Goal: Transaction & Acquisition: Subscribe to service/newsletter

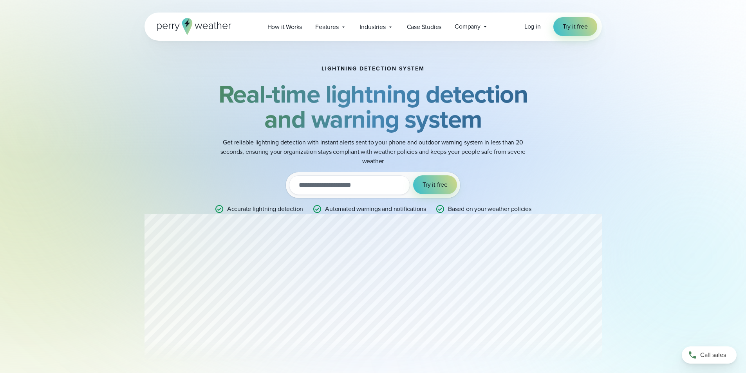
click at [363, 184] on input "email" at bounding box center [349, 185] width 121 height 20
click at [351, 181] on input "email" at bounding box center [349, 185] width 121 height 20
type input "*"
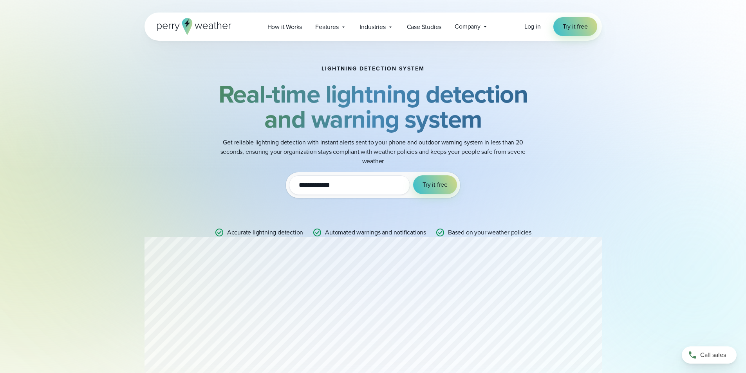
type input "**********"
click at [413, 175] on button "Try it free" at bounding box center [435, 184] width 44 height 19
click at [434, 183] on span "Try it free" at bounding box center [435, 184] width 25 height 9
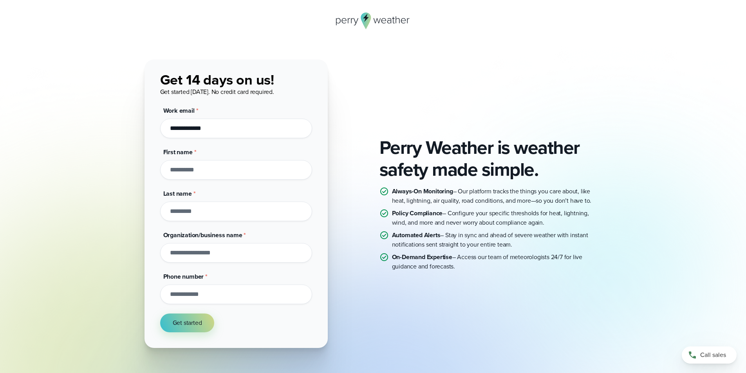
click at [199, 172] on input "First name *" at bounding box center [236, 170] width 152 height 20
type input "***"
type input "********"
click at [217, 249] on input "Organization/business name *" at bounding box center [236, 253] width 152 height 20
type input "***"
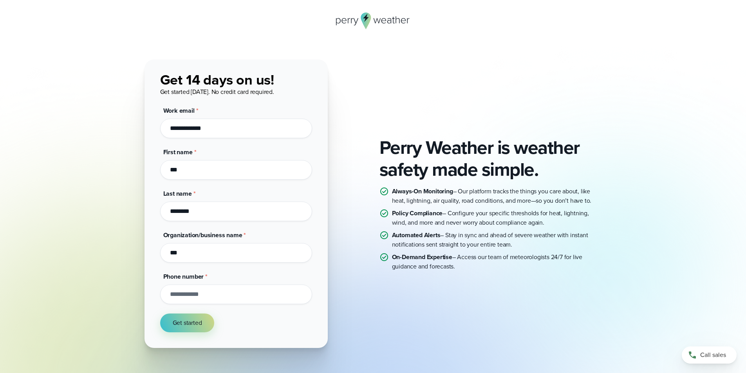
click at [240, 296] on input "Phone number *" at bounding box center [236, 295] width 152 height 20
type input "*"
type input "**********"
click at [160, 314] on button "Get started" at bounding box center [187, 323] width 54 height 19
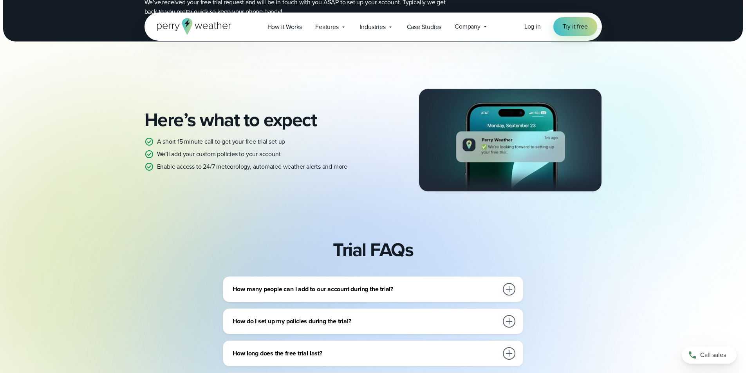
scroll to position [118, 0]
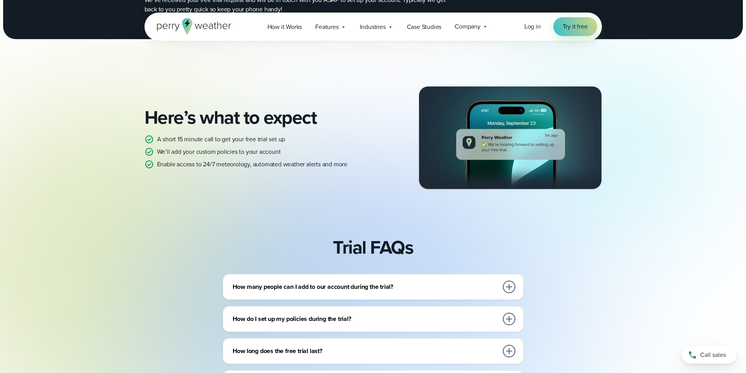
click at [329, 288] on h3 "How many people can I add to our account during the trial?" at bounding box center [366, 286] width 266 height 9
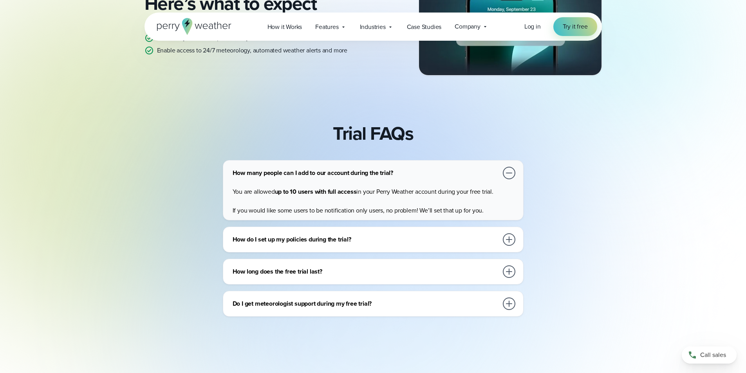
scroll to position [235, 0]
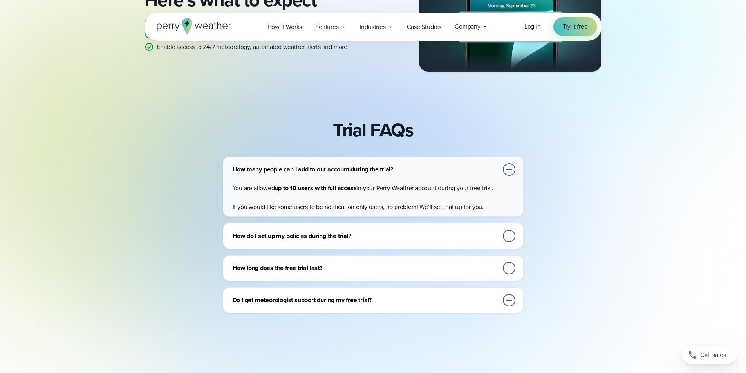
click at [336, 242] on div "How do I set up my policies during the trial?" at bounding box center [375, 236] width 284 height 16
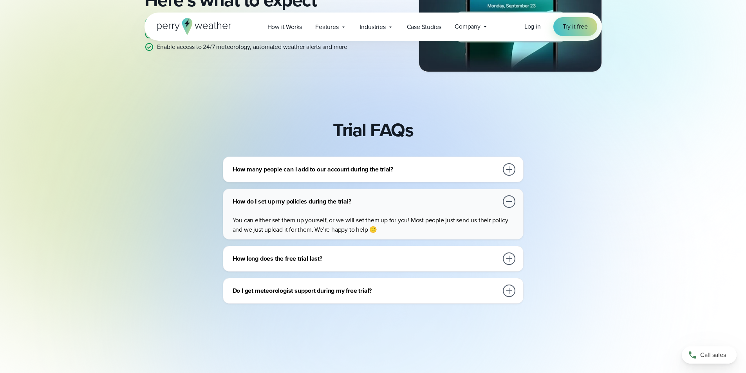
click at [329, 262] on h3 "How long does the free trial last?" at bounding box center [366, 258] width 266 height 9
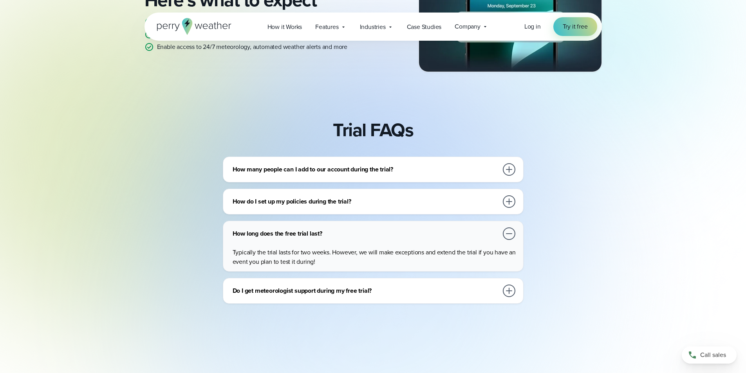
click at [325, 293] on h3 "Do I get meteorologist support during my free trial?" at bounding box center [366, 290] width 266 height 9
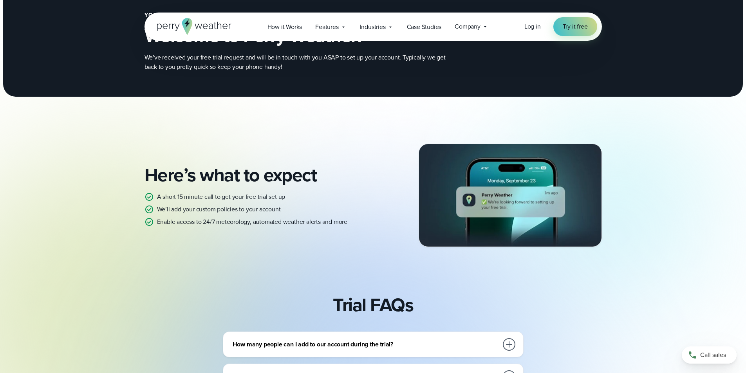
scroll to position [0, 0]
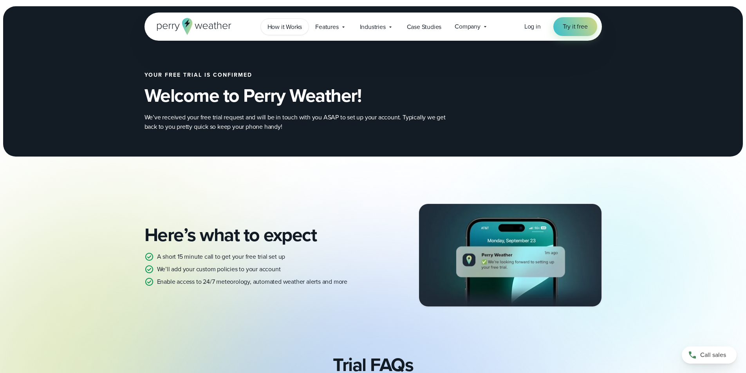
click at [279, 28] on span "How it Works" at bounding box center [285, 26] width 35 height 9
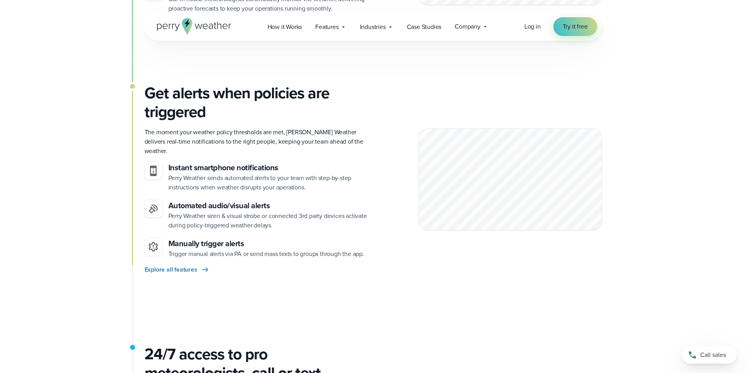
scroll to position [862, 0]
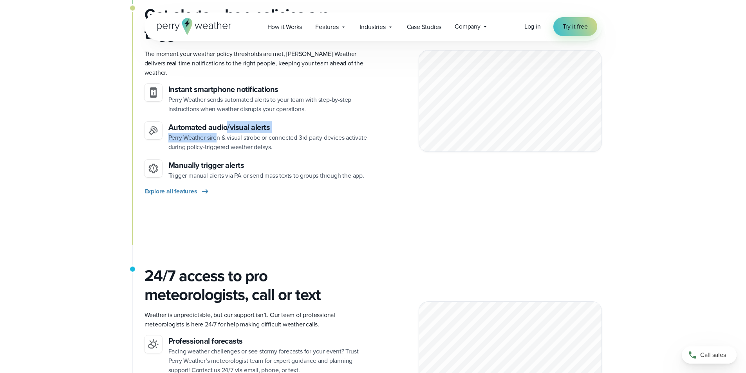
drag, startPoint x: 227, startPoint y: 121, endPoint x: 226, endPoint y: 134, distance: 13.3
click at [219, 134] on div "Automated audio/visual alerts Perry Weather siren & visual strobe or connected …" at bounding box center [267, 137] width 199 height 30
click at [281, 136] on p "Perry Weather siren & visual strobe or connected 3rd party devices activate dur…" at bounding box center [267, 142] width 199 height 19
click at [321, 22] on span "Features" at bounding box center [326, 26] width 23 height 9
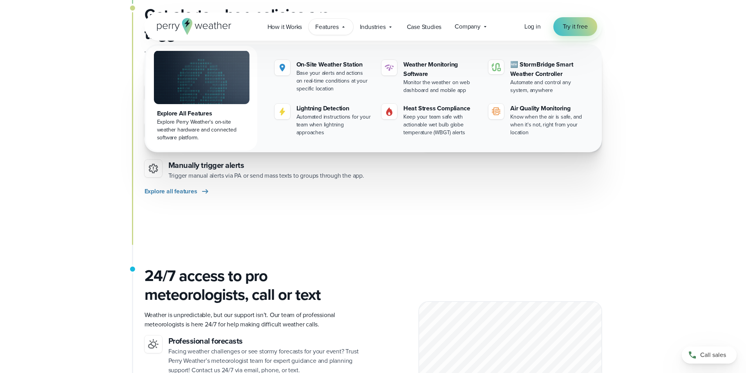
click at [378, 217] on div "Get alerts when policies are triggered The moment your weather policy threshold…" at bounding box center [373, 135] width 457 height 261
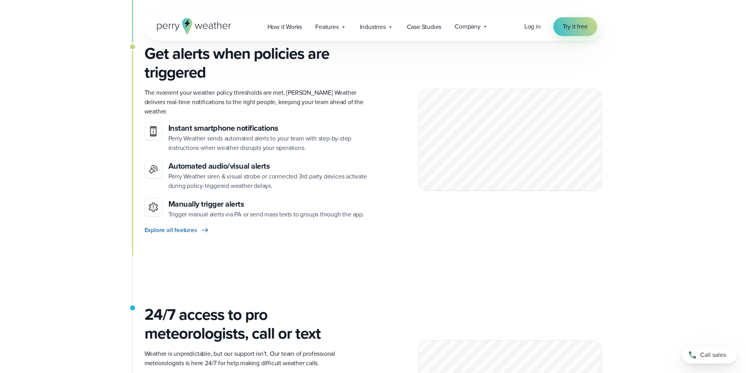
scroll to position [823, 0]
click at [371, 25] on span "Industries" at bounding box center [373, 26] width 26 height 9
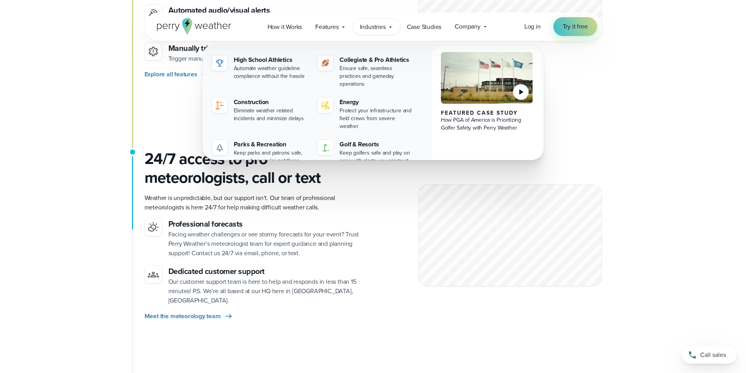
scroll to position [979, 0]
click at [385, 237] on div "24/7 access to pro meteorologists, call or text Weather is unpredictable, but o…" at bounding box center [373, 235] width 457 height 172
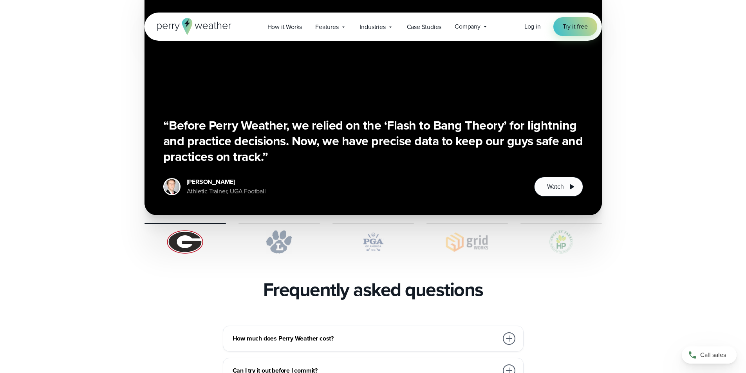
scroll to position [1488, 0]
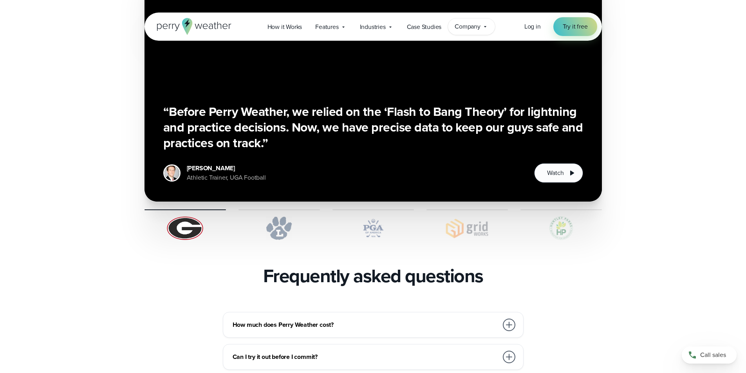
click at [466, 24] on span "Company" at bounding box center [468, 26] width 26 height 9
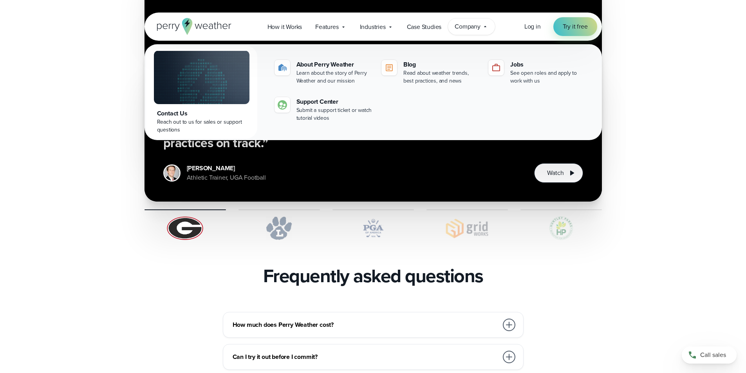
click at [192, 25] on icon at bounding box center [187, 26] width 10 height 17
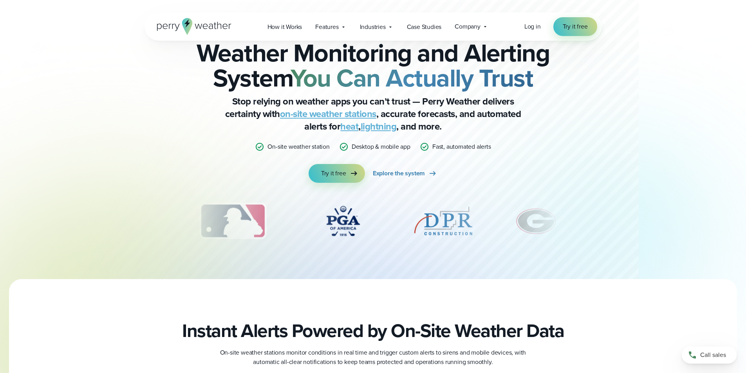
scroll to position [39, 0]
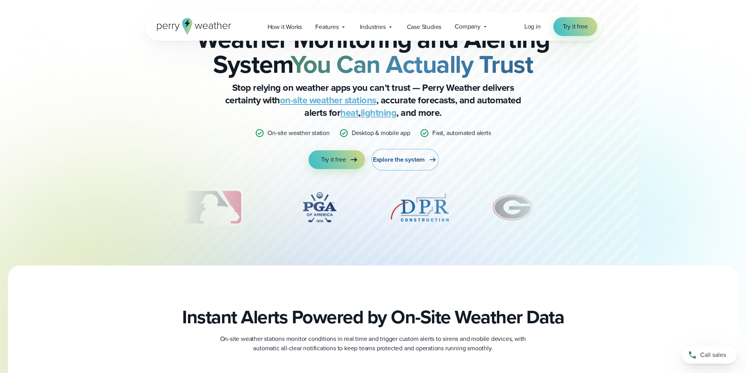
click at [422, 159] on span "Explore the system" at bounding box center [399, 159] width 52 height 9
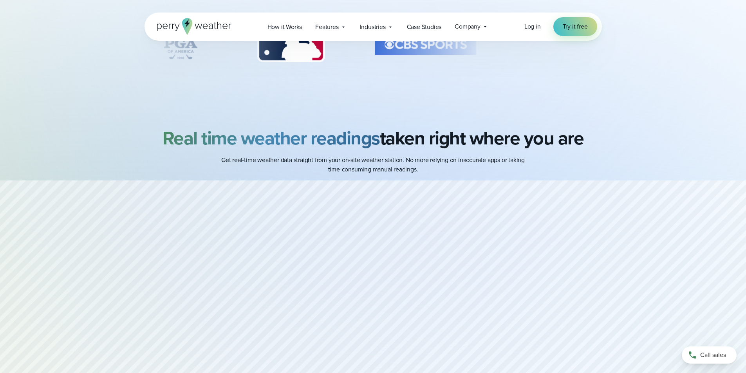
scroll to position [196, 0]
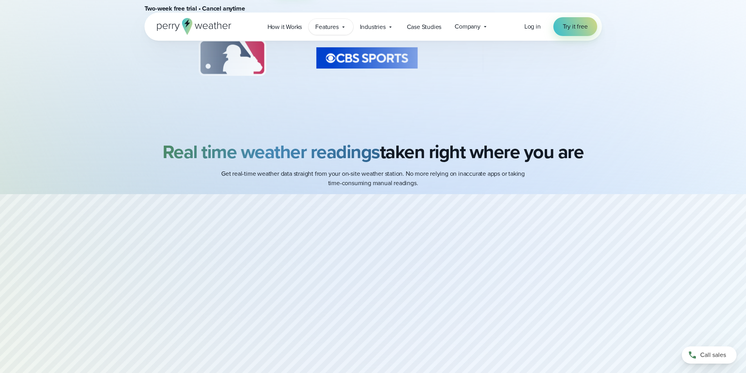
click at [345, 32] on div "Features Explore All Features Explore Perry Weather's on-site weather hardware …" at bounding box center [331, 27] width 44 height 16
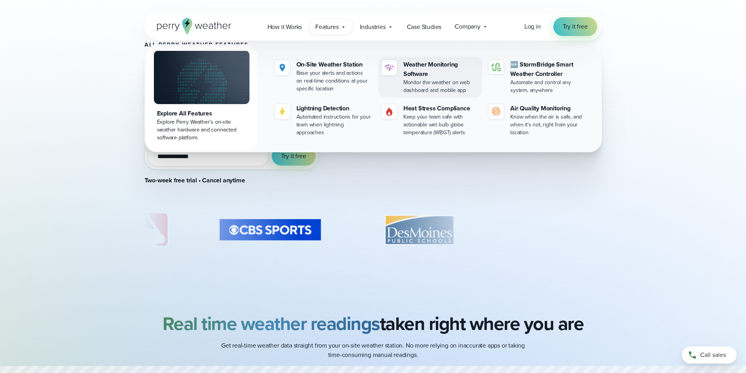
scroll to position [0, 0]
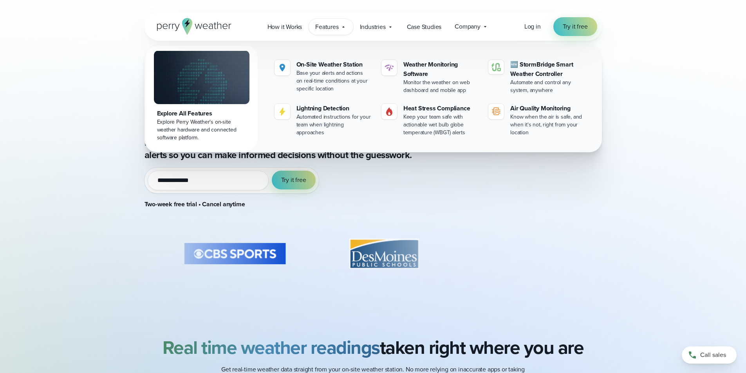
click at [81, 126] on div "**********" at bounding box center [373, 156] width 746 height 312
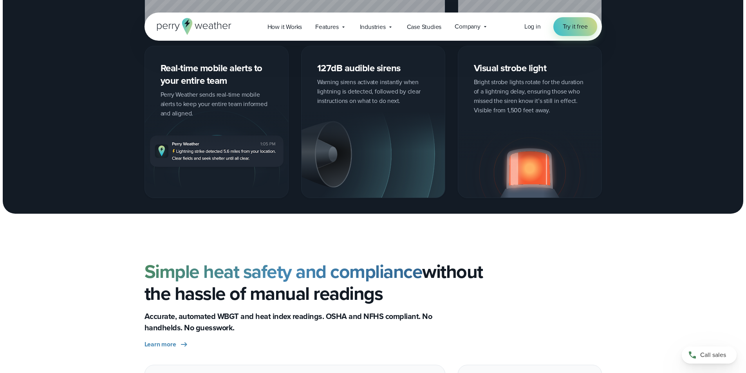
scroll to position [1449, 0]
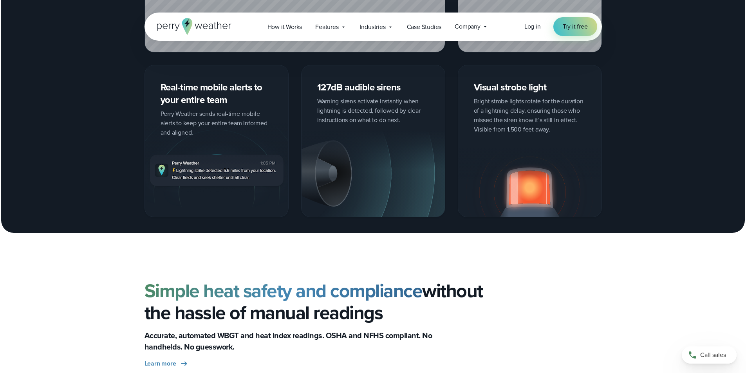
click at [509, 92] on div "Visual strobe light Bright strobe lights rotate for the duration of a lightning…" at bounding box center [530, 141] width 144 height 152
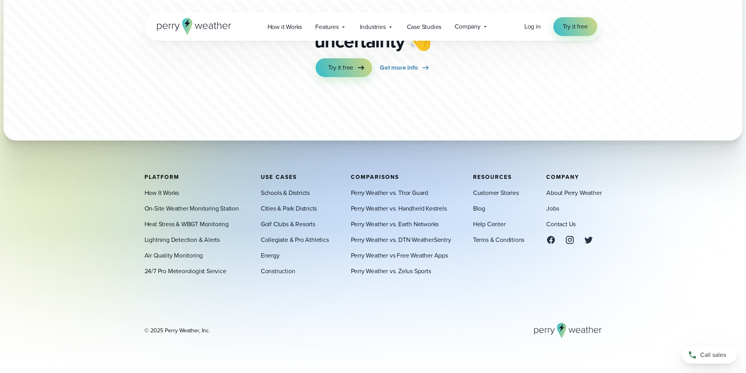
scroll to position [2768, 0]
click at [709, 360] on span "[PHONE_NUMBER]" at bounding box center [717, 355] width 52 height 9
click at [715, 359] on span "[PHONE_NUMBER]" at bounding box center [717, 355] width 52 height 9
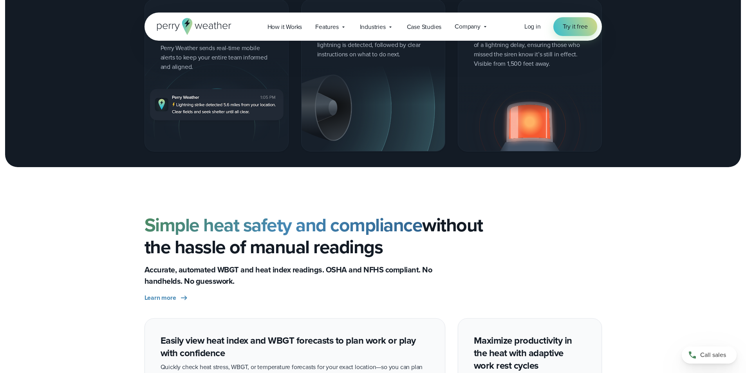
scroll to position [1437, 0]
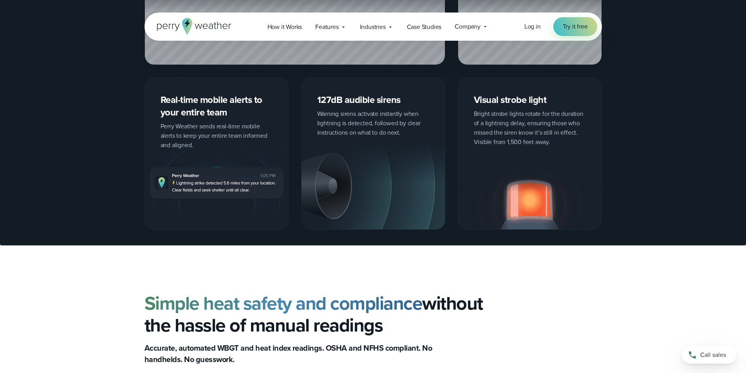
click at [517, 92] on div "Visual strobe light Bright strobe lights rotate for the duration of a lightning…" at bounding box center [530, 154] width 144 height 152
click at [519, 103] on div "Visual strobe light Bright strobe lights rotate for the duration of a lightning…" at bounding box center [530, 154] width 144 height 152
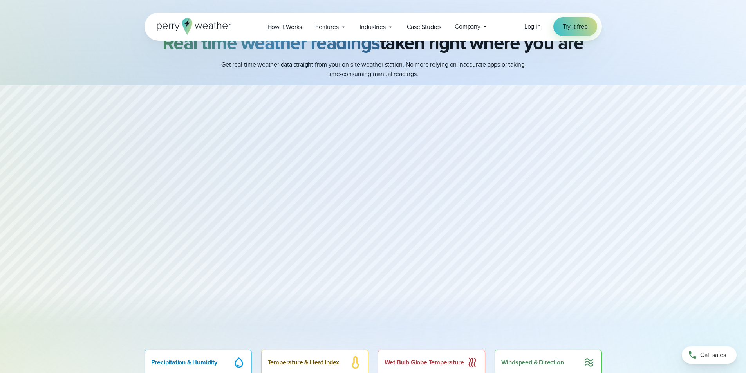
scroll to position [274, 0]
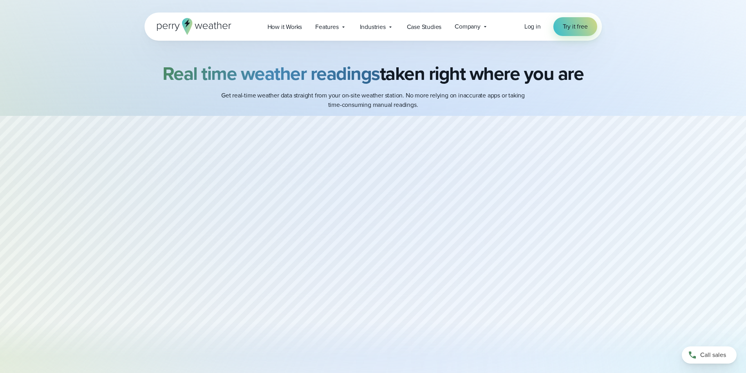
drag, startPoint x: 208, startPoint y: 29, endPoint x: 174, endPoint y: 30, distance: 34.1
click at [174, 30] on div "Open Menu Log in Try it free How it Works" at bounding box center [373, 27] width 457 height 28
click at [459, 23] on span "Company" at bounding box center [468, 26] width 26 height 9
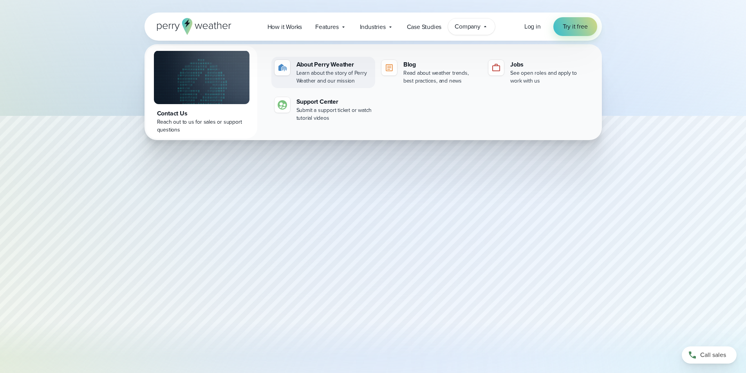
click at [342, 66] on div "About Perry Weather" at bounding box center [335, 64] width 76 height 9
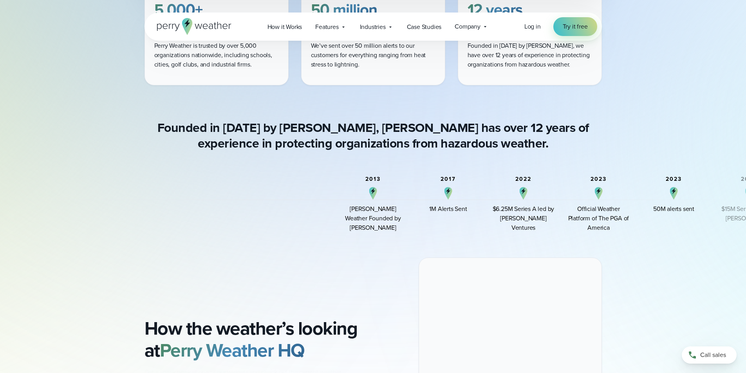
scroll to position [509, 0]
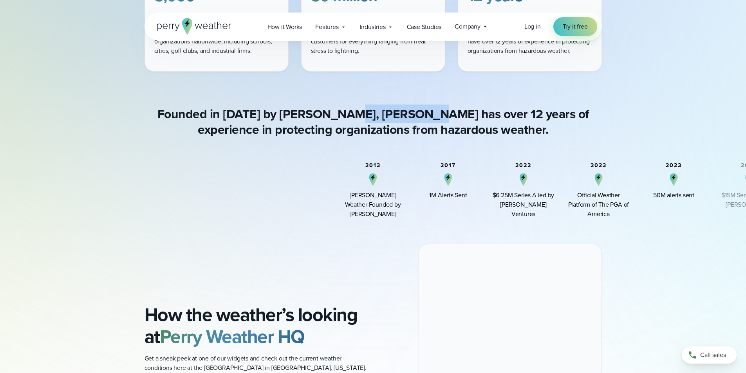
drag, startPoint x: 329, startPoint y: 112, endPoint x: 404, endPoint y: 116, distance: 75.3
click at [407, 118] on h4 "Founded in 2013 by Colin Perry, Perry Weather has over 12 years of experience i…" at bounding box center [373, 121] width 457 height 31
copy h4 "Perry Weather"
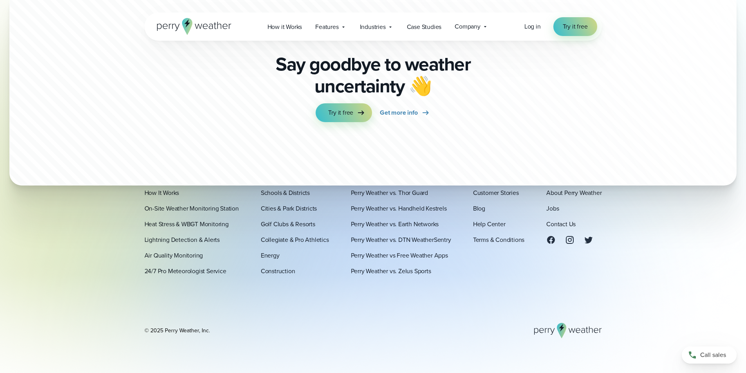
scroll to position [2162, 0]
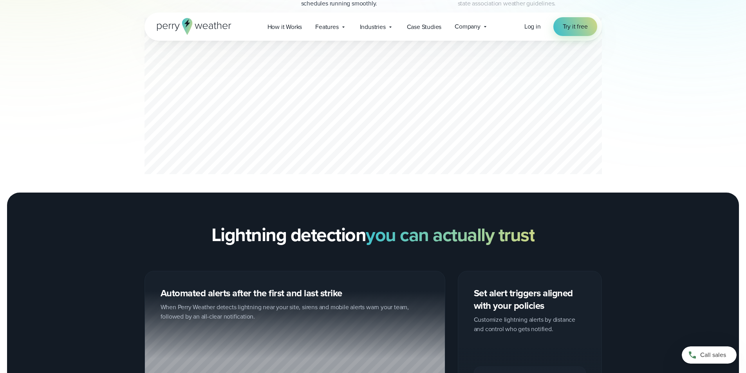
scroll to position [548, 0]
